Goal: Task Accomplishment & Management: Use online tool/utility

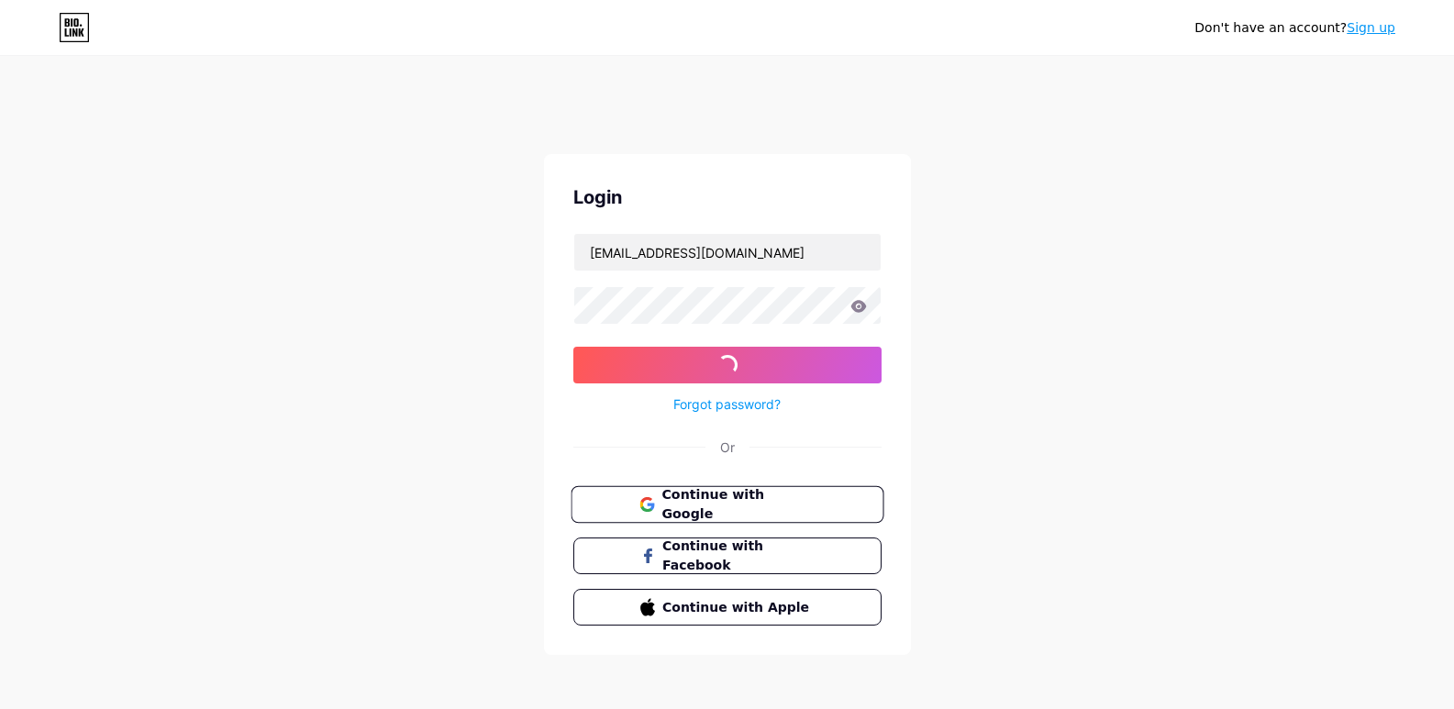
click at [707, 499] on span "Continue with Google" at bounding box center [737, 504] width 153 height 39
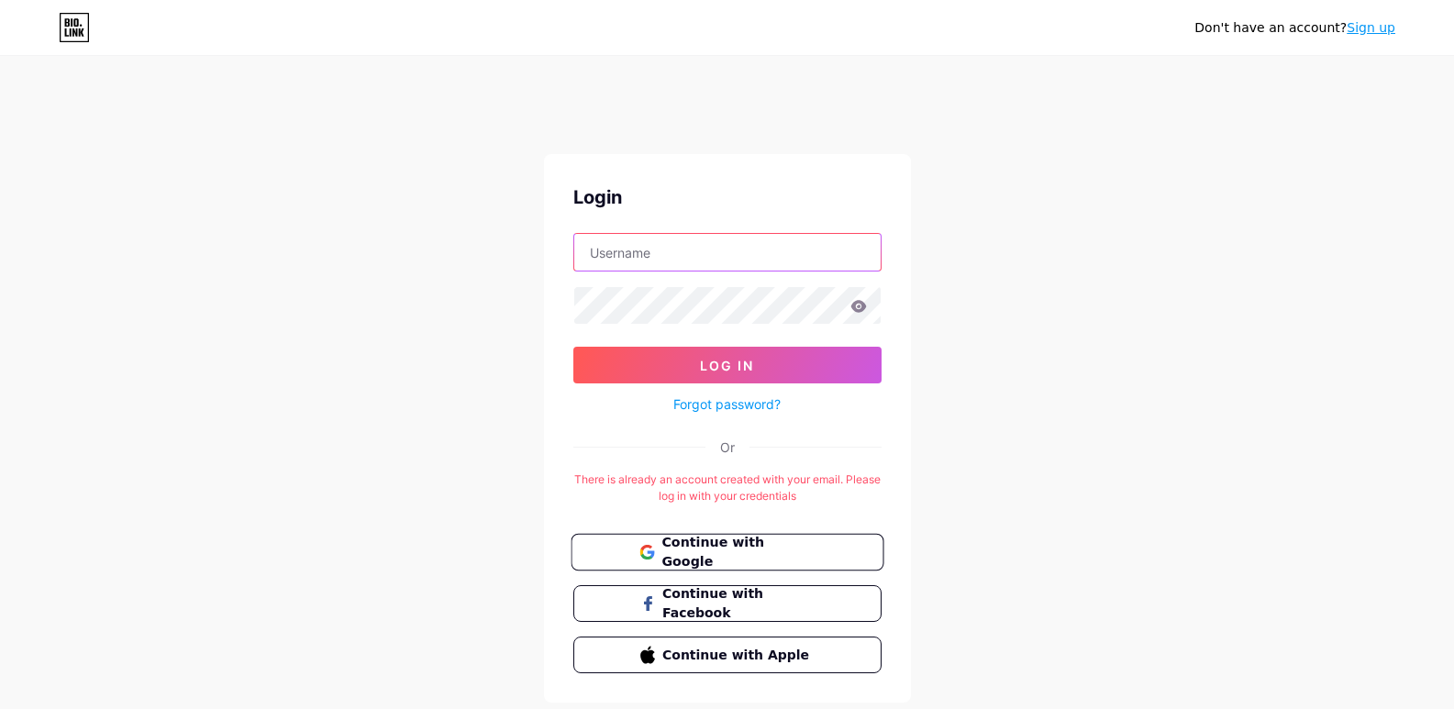
type input "[EMAIL_ADDRESS][DOMAIN_NAME]"
click at [764, 541] on span "Continue with Google" at bounding box center [737, 552] width 153 height 39
click at [748, 549] on span "Continue with Google" at bounding box center [737, 552] width 153 height 39
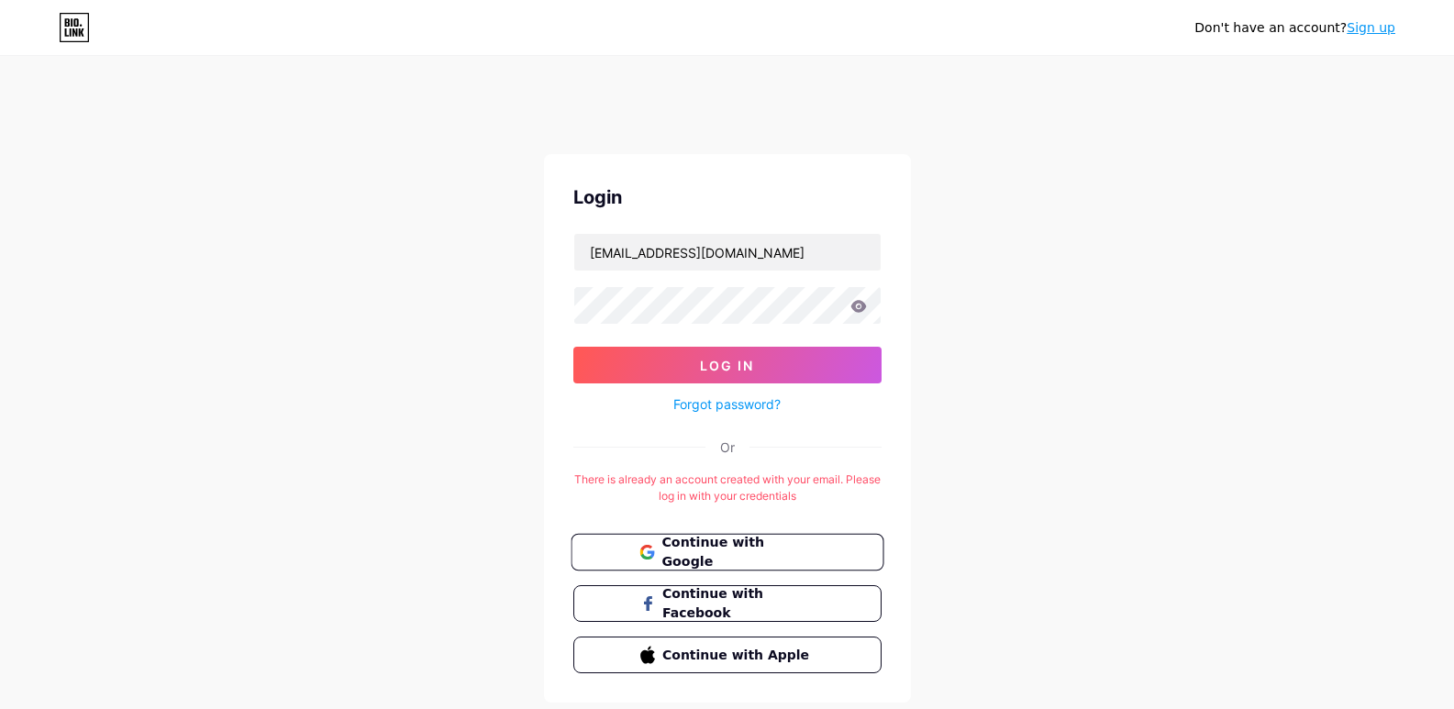
click at [748, 549] on span "Continue with Google" at bounding box center [737, 552] width 153 height 39
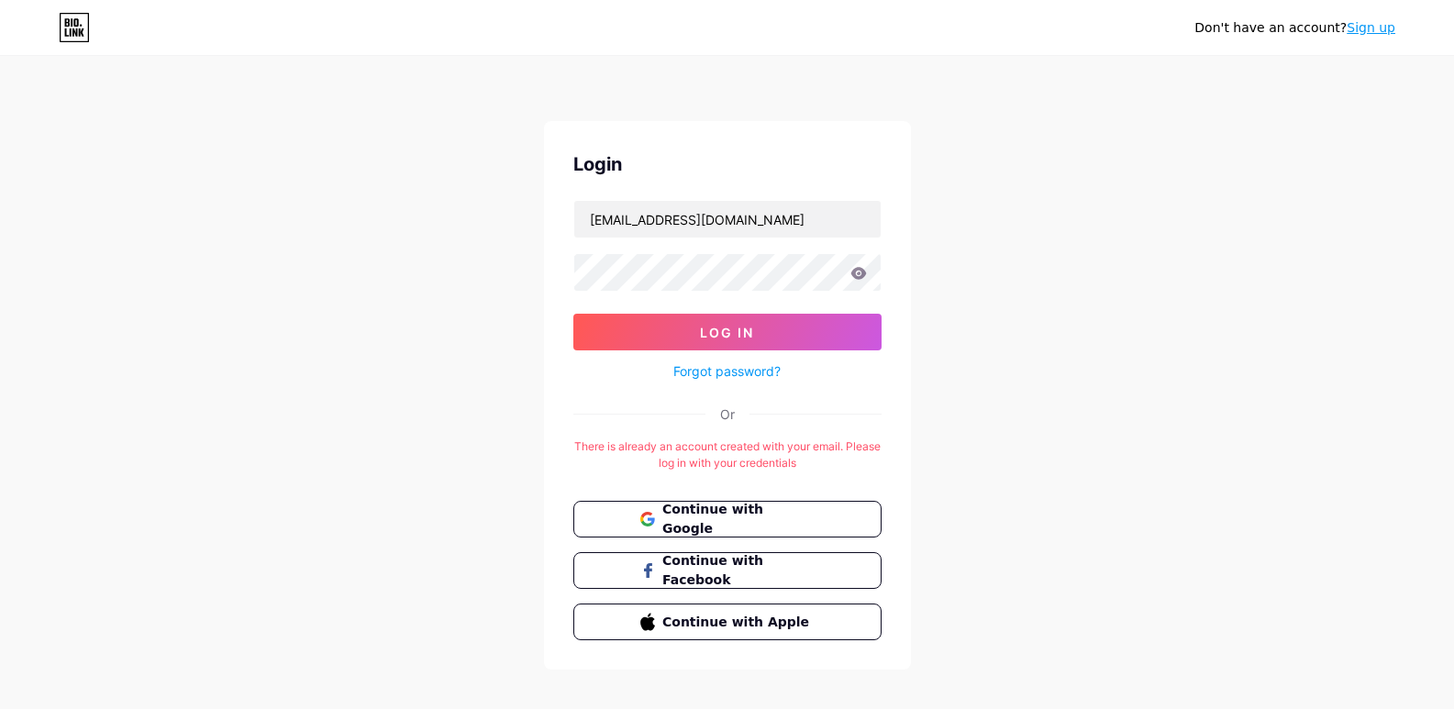
scroll to position [51, 0]
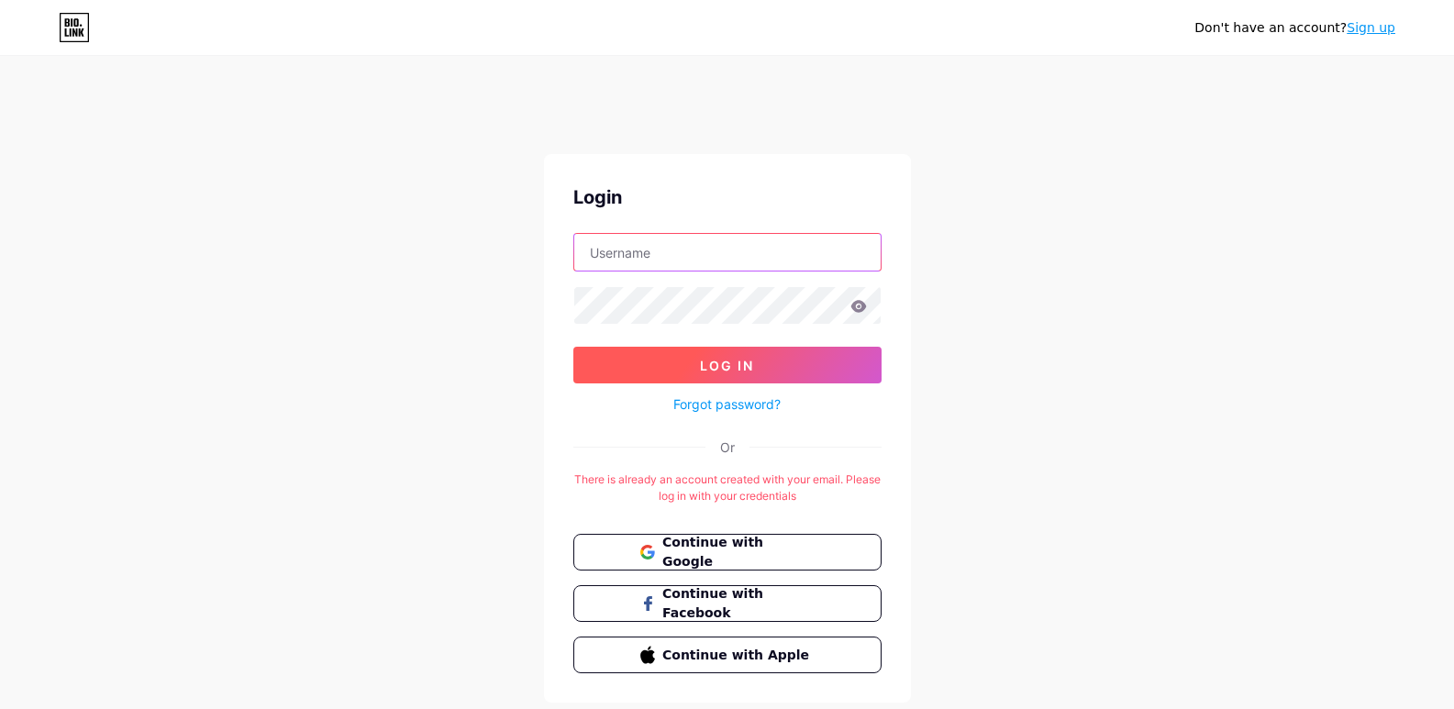
type input "[EMAIL_ADDRESS][DOMAIN_NAME]"
click at [702, 356] on button "Log In" at bounding box center [727, 365] width 308 height 37
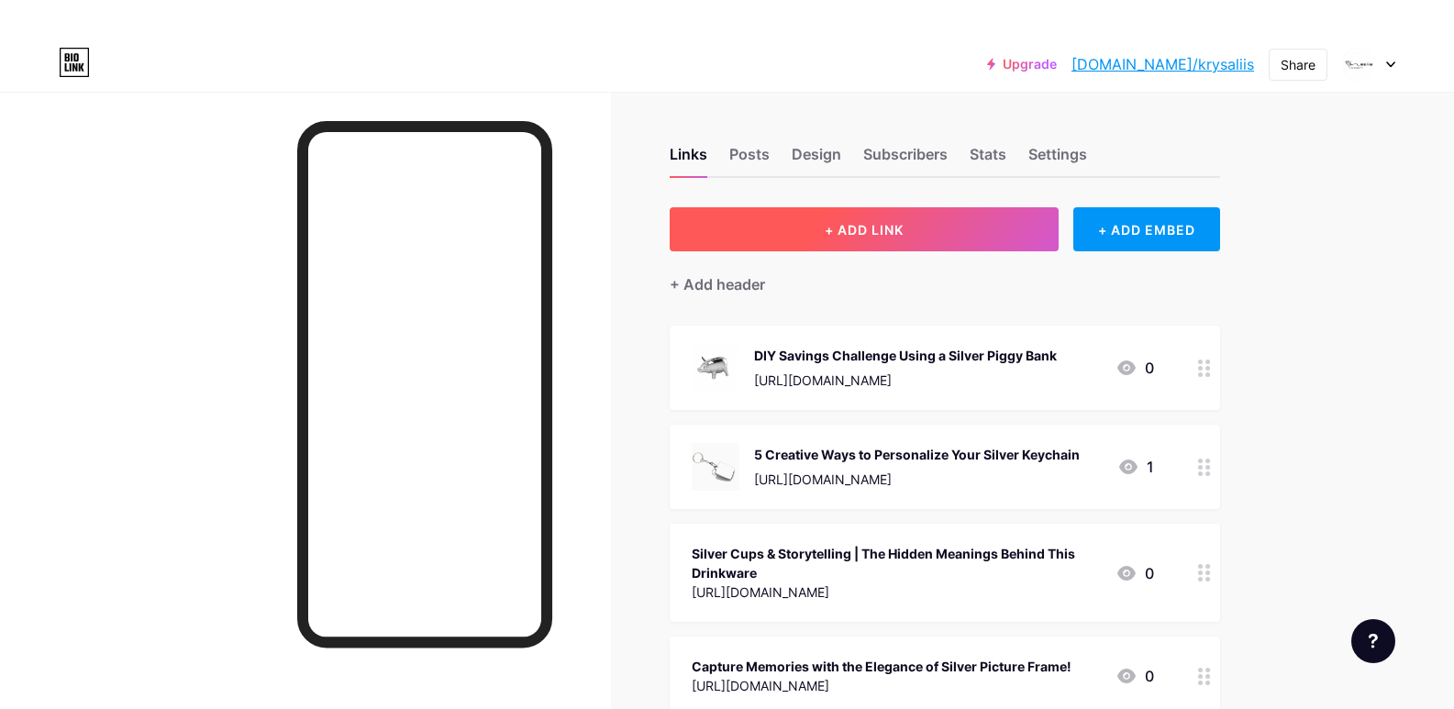
click at [927, 227] on button "+ ADD LINK" at bounding box center [865, 229] width 390 height 44
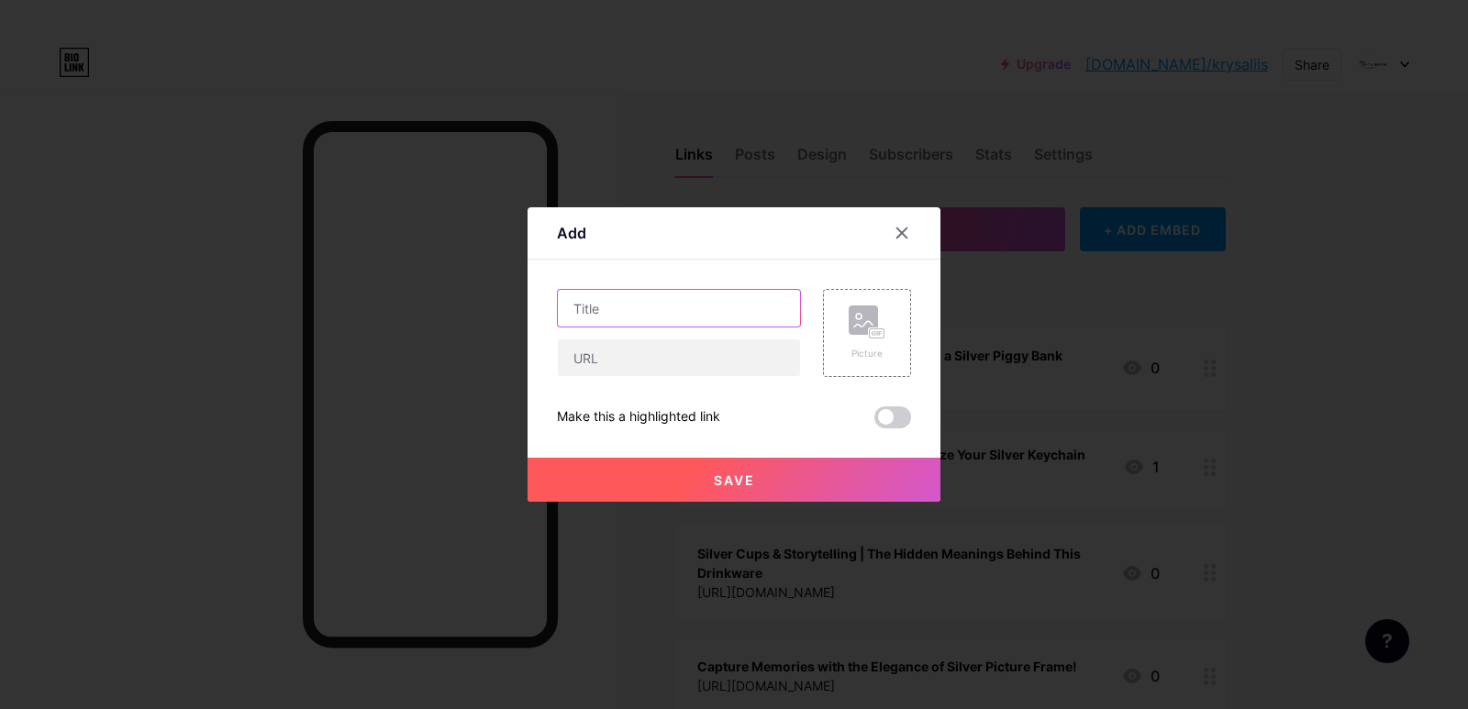
click at [649, 306] on input "text" at bounding box center [679, 308] width 242 height 37
click at [623, 365] on input "text" at bounding box center [679, 357] width 242 height 37
paste input "[URL][DOMAIN_NAME]"
click at [650, 360] on input "[URL][DOMAIN_NAME]" at bounding box center [679, 357] width 242 height 37
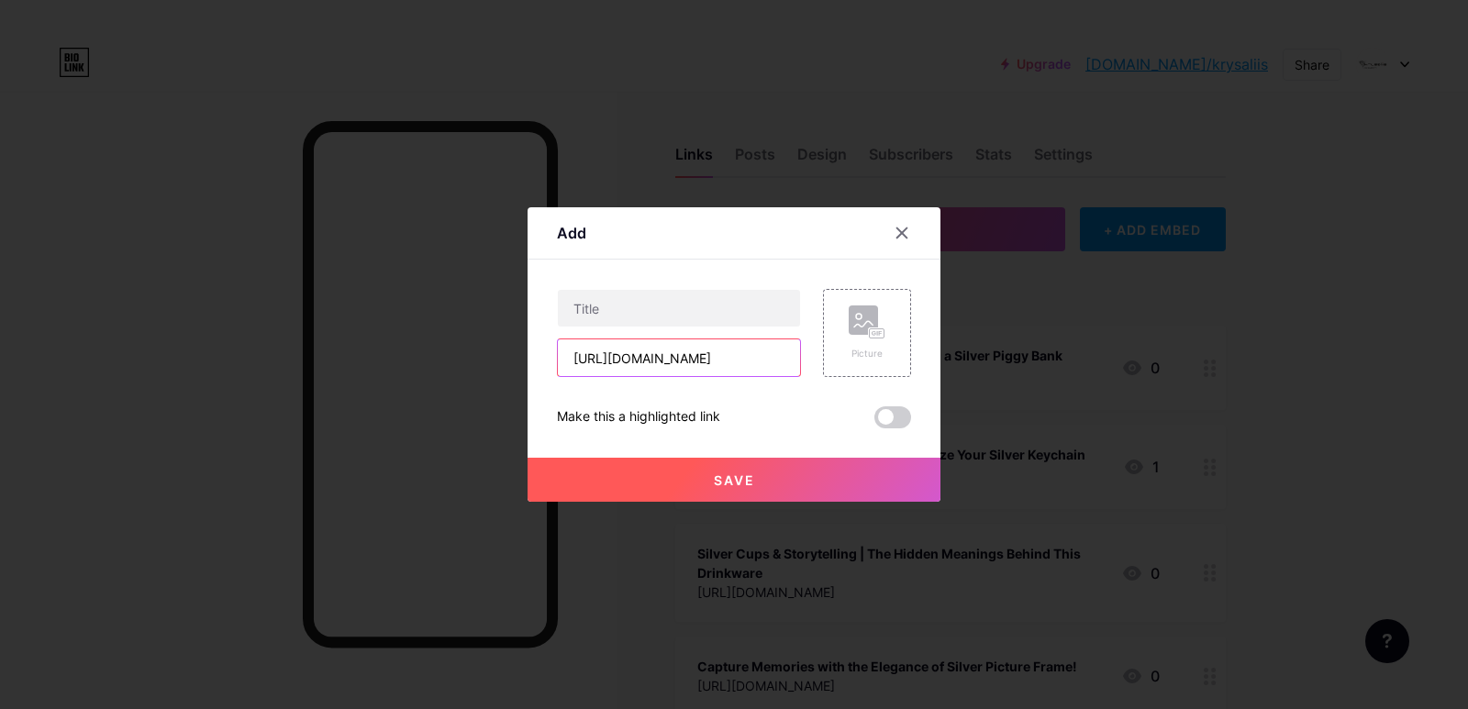
scroll to position [0, 0]
type input "[URL][DOMAIN_NAME]"
click at [577, 300] on input "text" at bounding box center [679, 308] width 242 height 37
paste input "Is Silver the New Trend in Global Gifting Culture? A Digital Perspective"
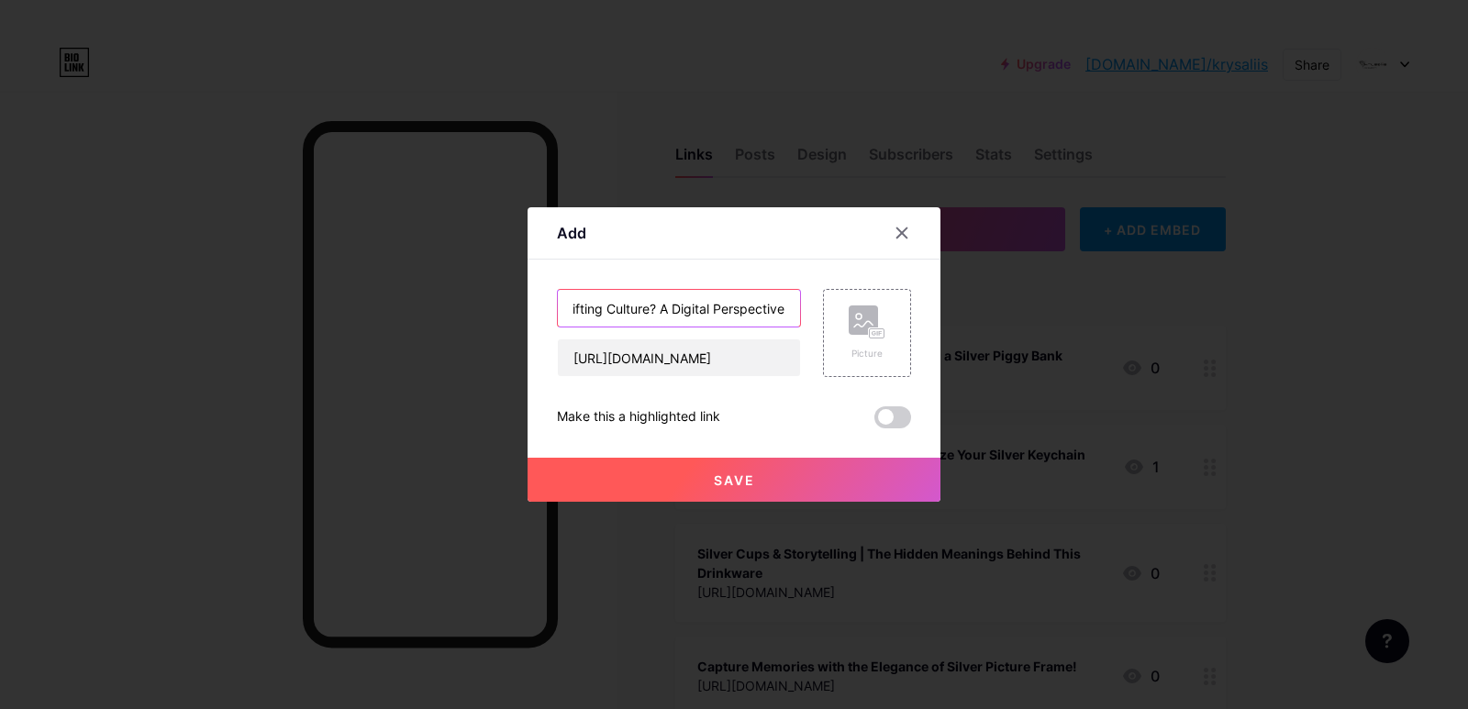
click at [602, 317] on input "Is Silver the New Trend in Global Gifting Culture? A Digital Perspective" at bounding box center [679, 308] width 242 height 37
type input "Is Silver the New Trend in Global Gifting Culture? A Digital Perspective"
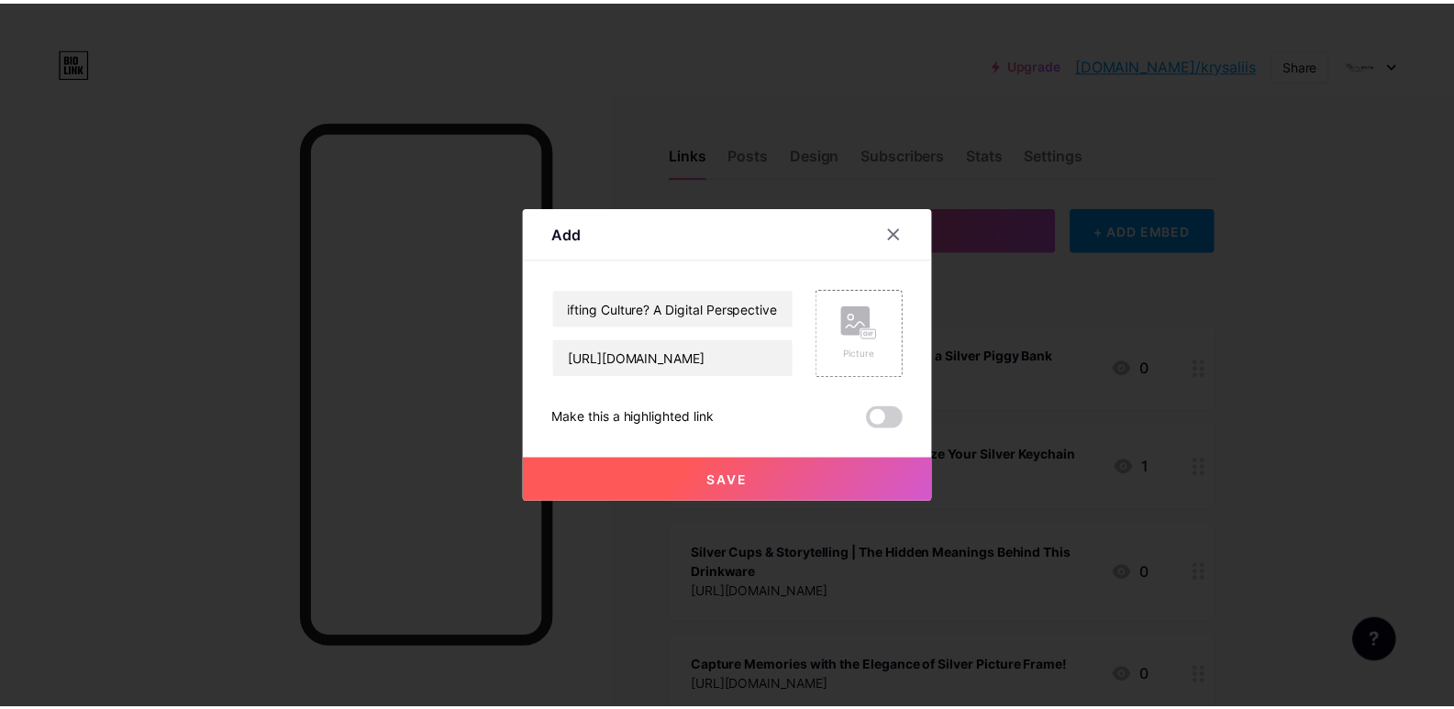
scroll to position [0, 0]
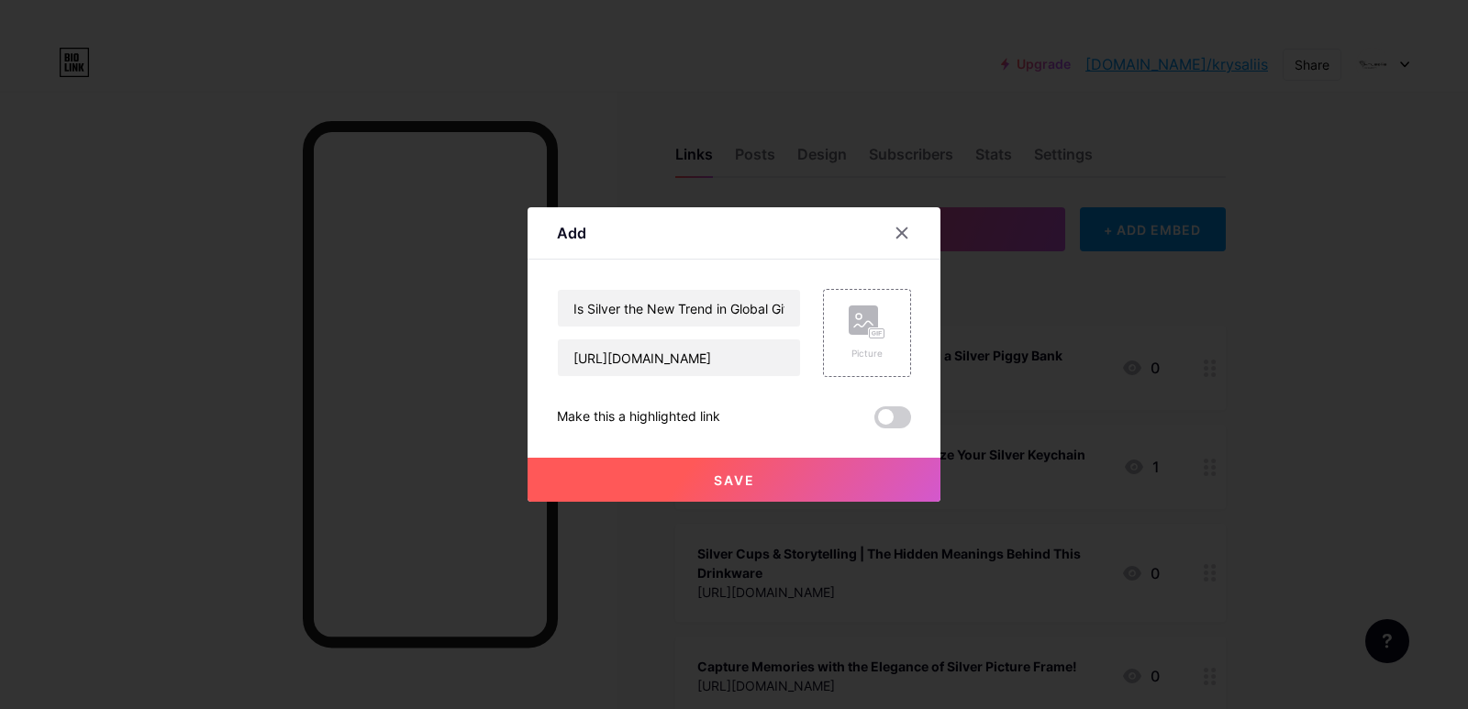
click at [768, 490] on button "Save" at bounding box center [734, 480] width 413 height 44
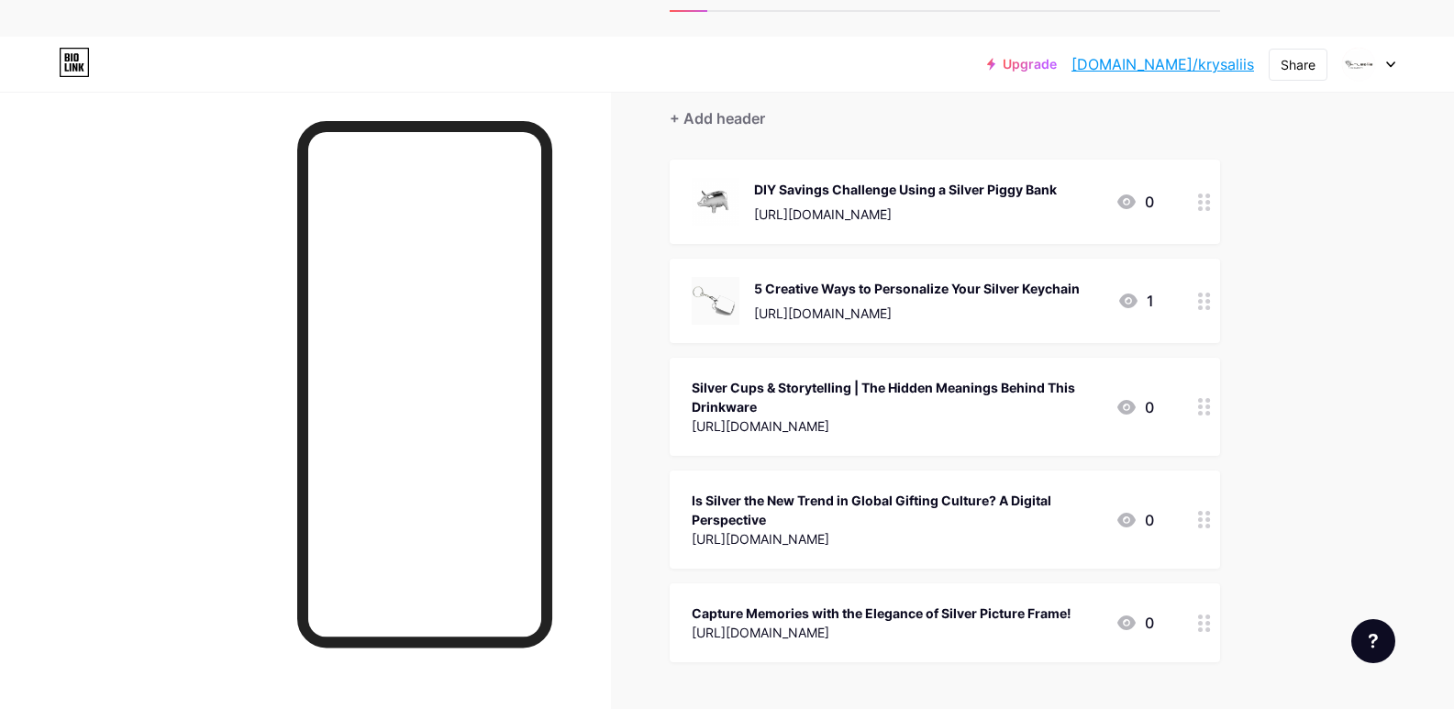
scroll to position [332, 0]
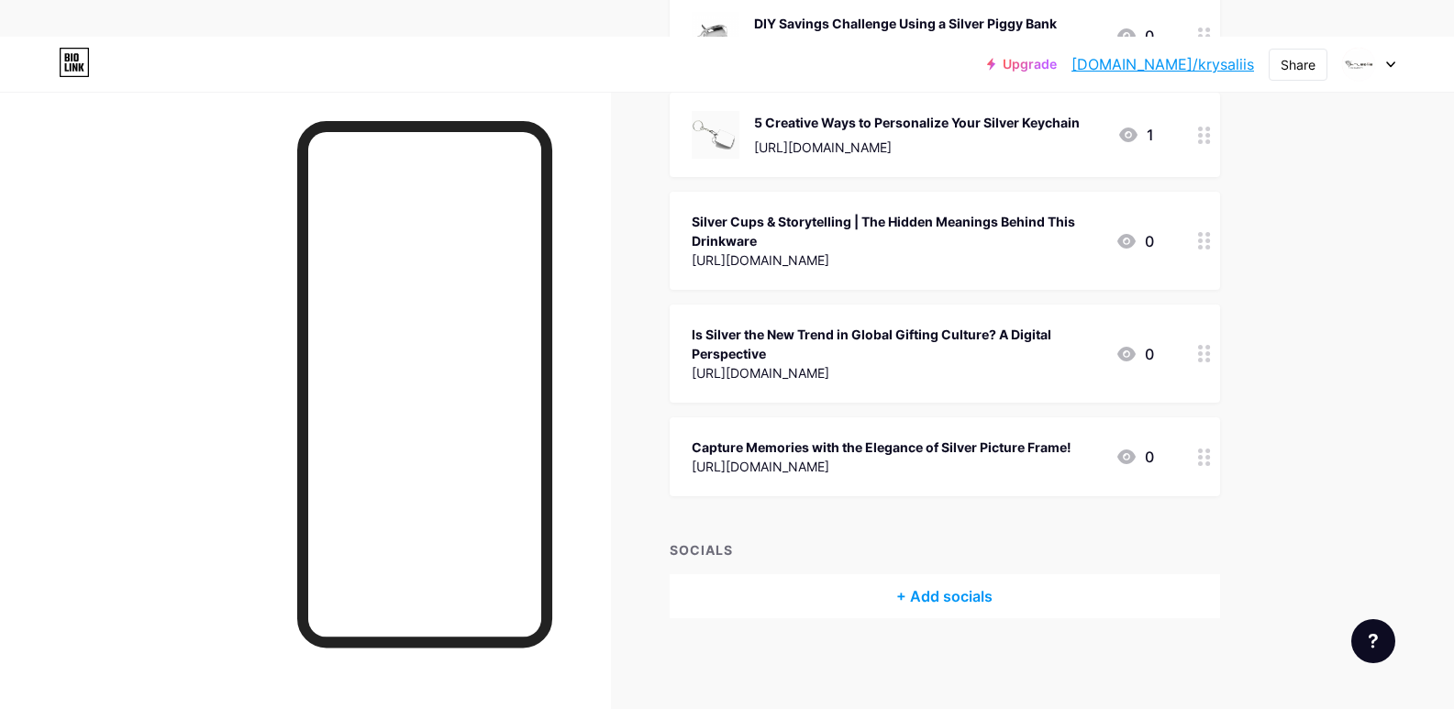
click at [1004, 357] on div "Is Silver the New Trend in Global Gifting Culture? A Digital Perspective" at bounding box center [896, 344] width 409 height 39
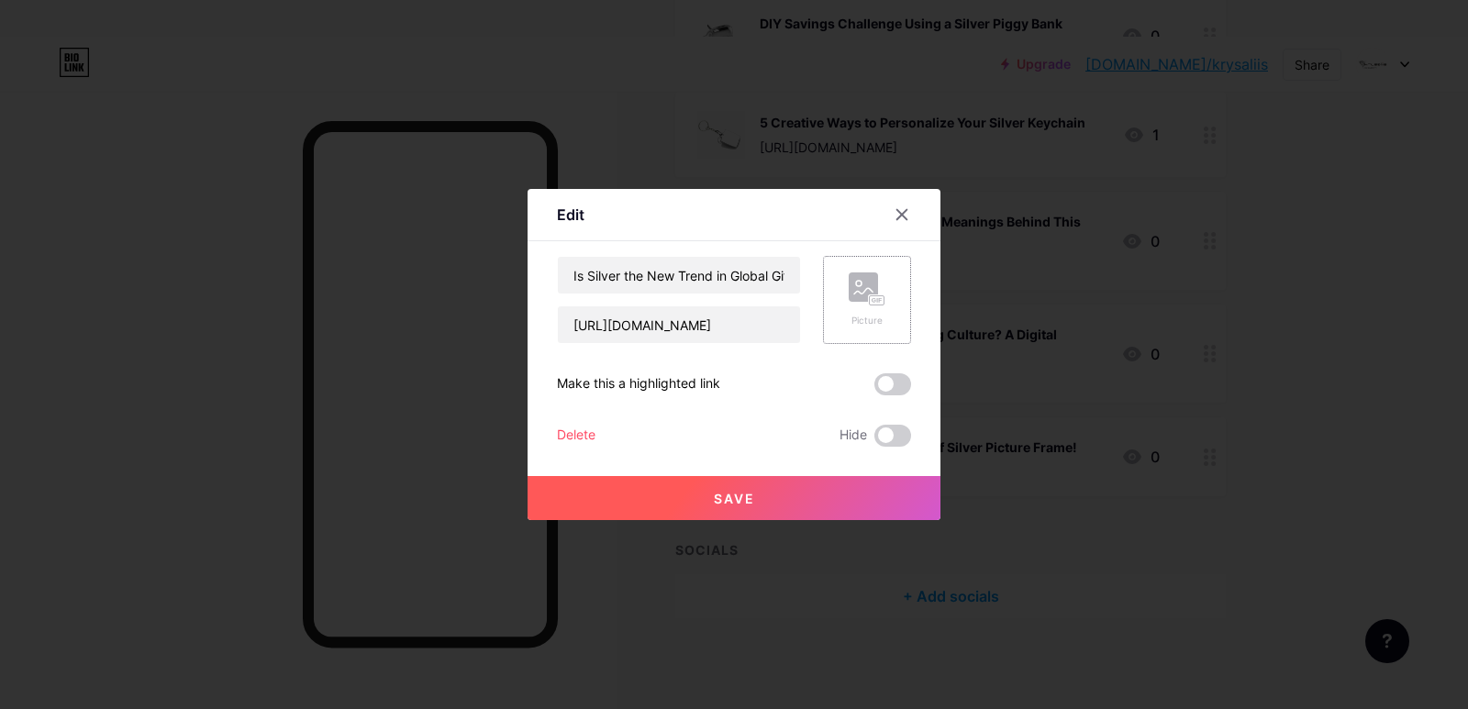
click at [868, 311] on div "Picture" at bounding box center [867, 299] width 37 height 55
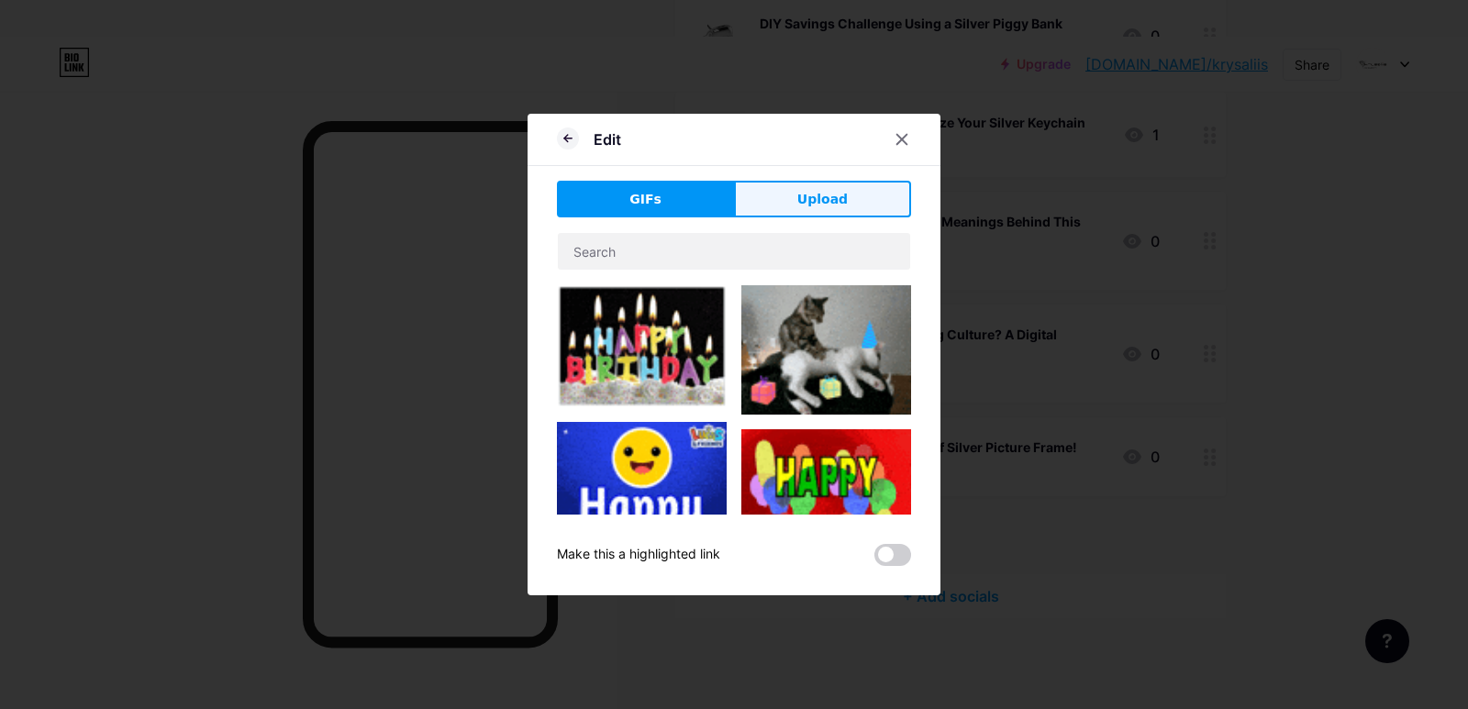
click at [764, 188] on button "Upload" at bounding box center [822, 199] width 177 height 37
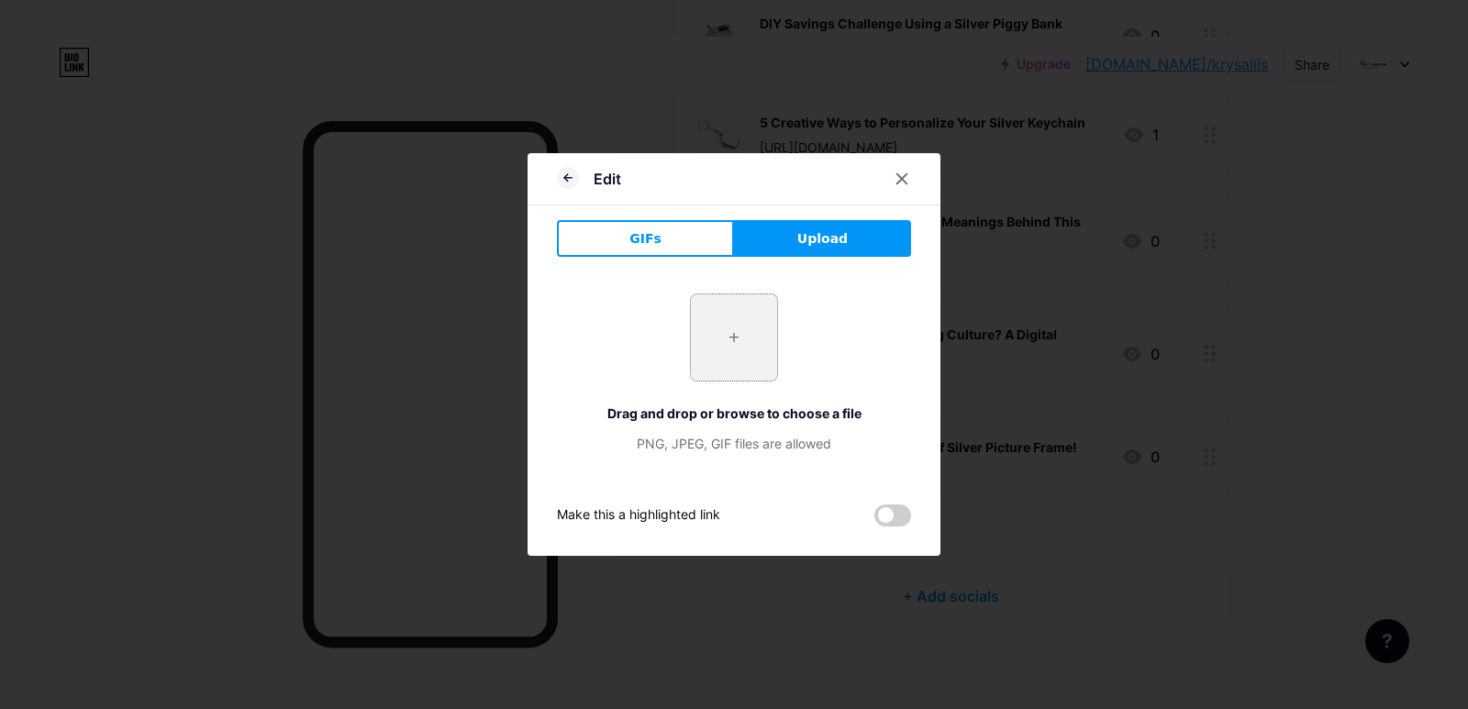
click at [725, 342] on input "file" at bounding box center [734, 337] width 86 height 86
type input "C:\fakepath\Is Silver the New Trend in Global Gifting Culture A Digital Perspec…"
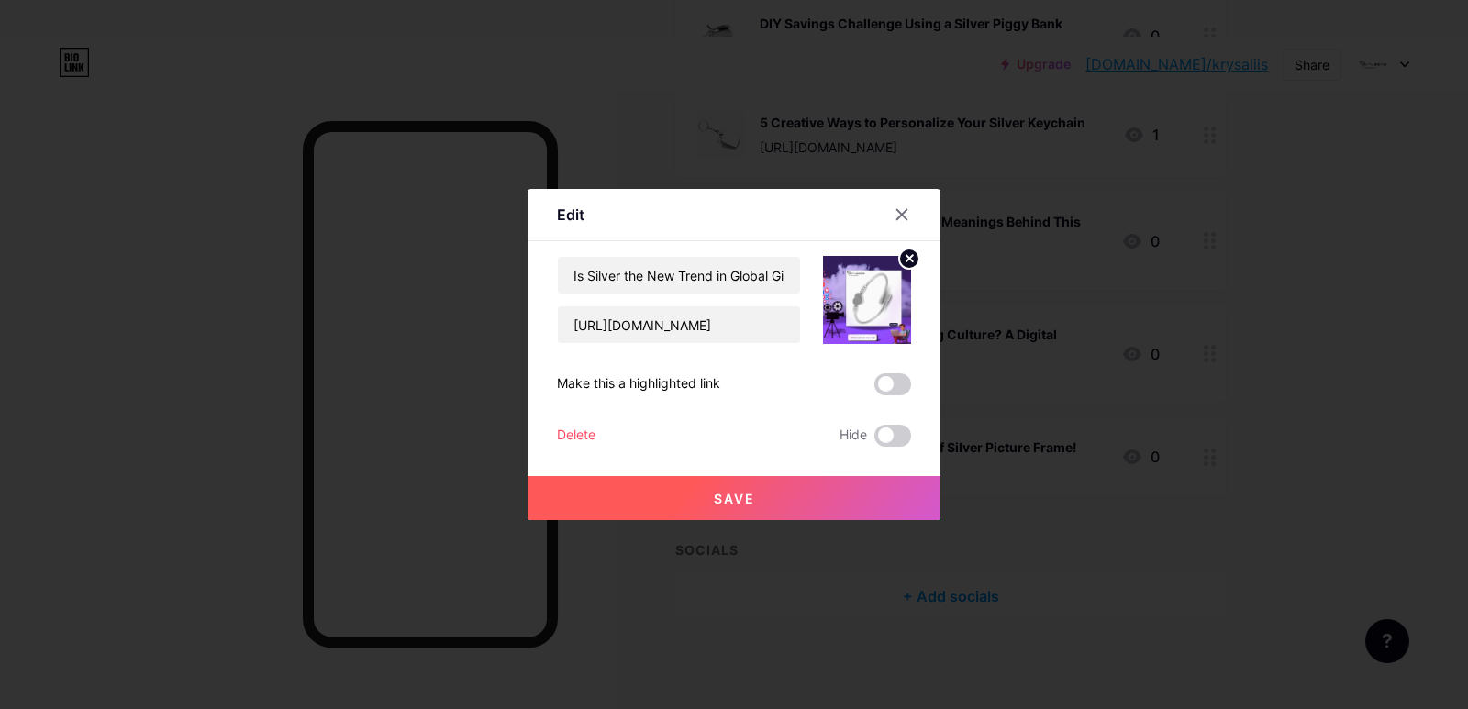
click at [761, 487] on button "Save" at bounding box center [734, 498] width 413 height 44
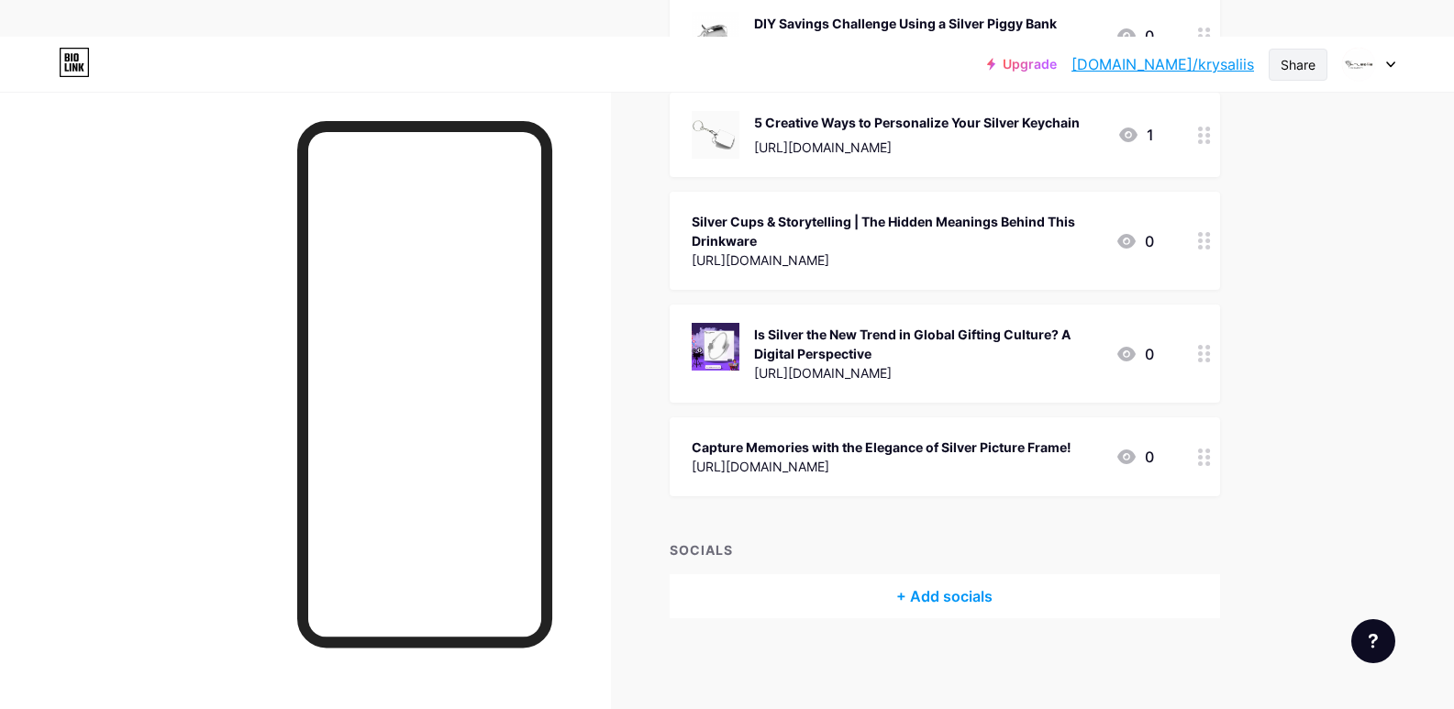
click at [1316, 67] on div "Share" at bounding box center [1298, 65] width 59 height 32
click at [1194, 130] on div "Copy link" at bounding box center [1189, 131] width 273 height 44
